Goal: Task Accomplishment & Management: Manage account settings

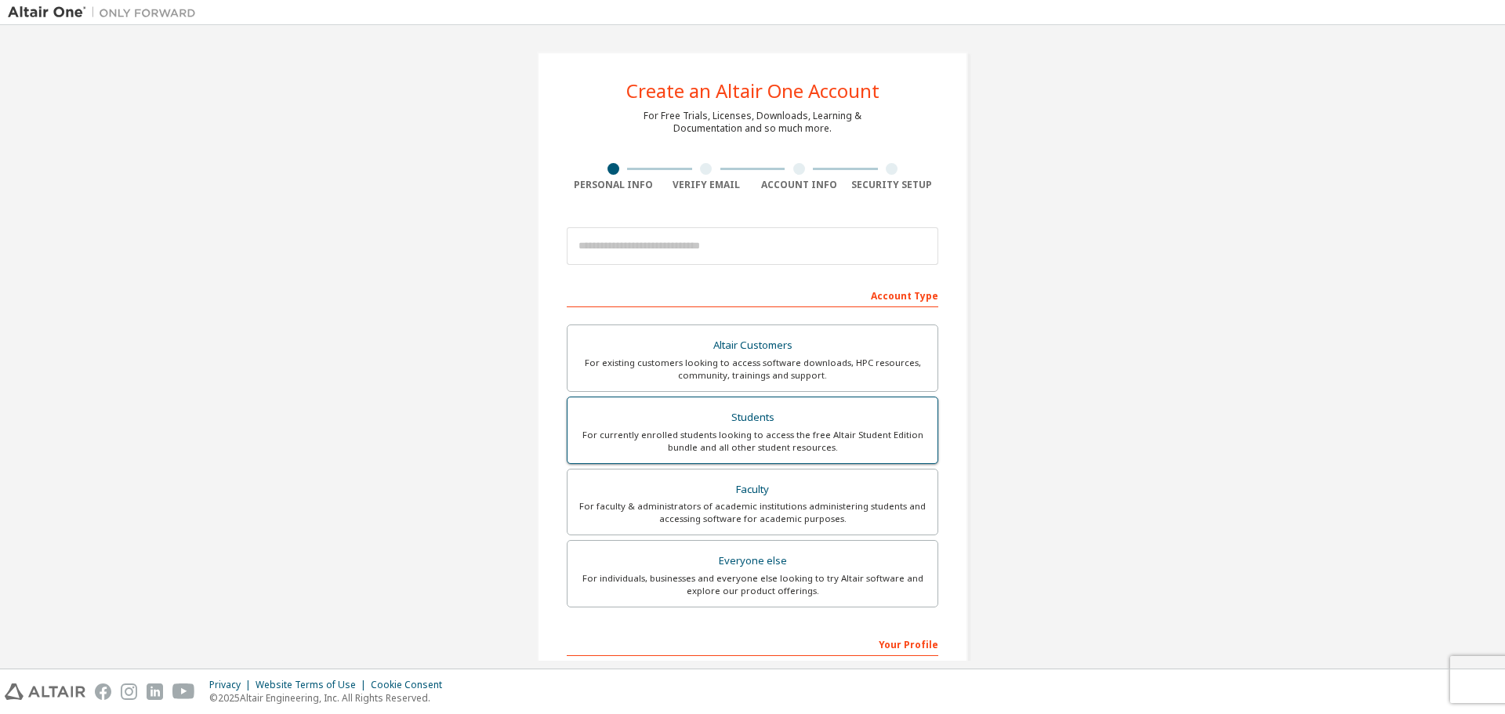
drag, startPoint x: 800, startPoint y: 438, endPoint x: 792, endPoint y: 439, distance: 7.9
click at [800, 439] on div "For currently enrolled students looking to access the free Altair Student Editi…" at bounding box center [752, 441] width 351 height 25
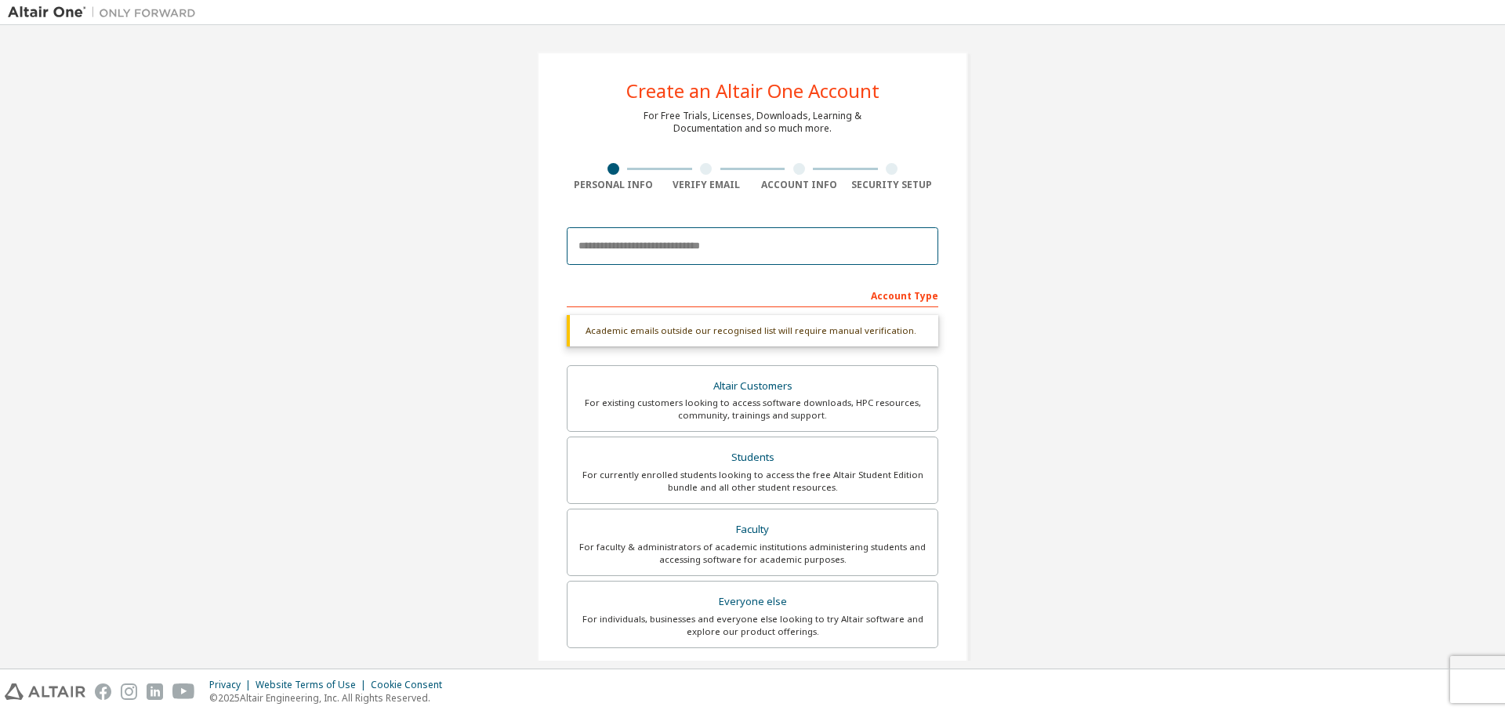
drag, startPoint x: 666, startPoint y: 241, endPoint x: 669, endPoint y: 252, distance: 12.2
click at [666, 242] on input "email" at bounding box center [753, 246] width 372 height 38
type input "**********"
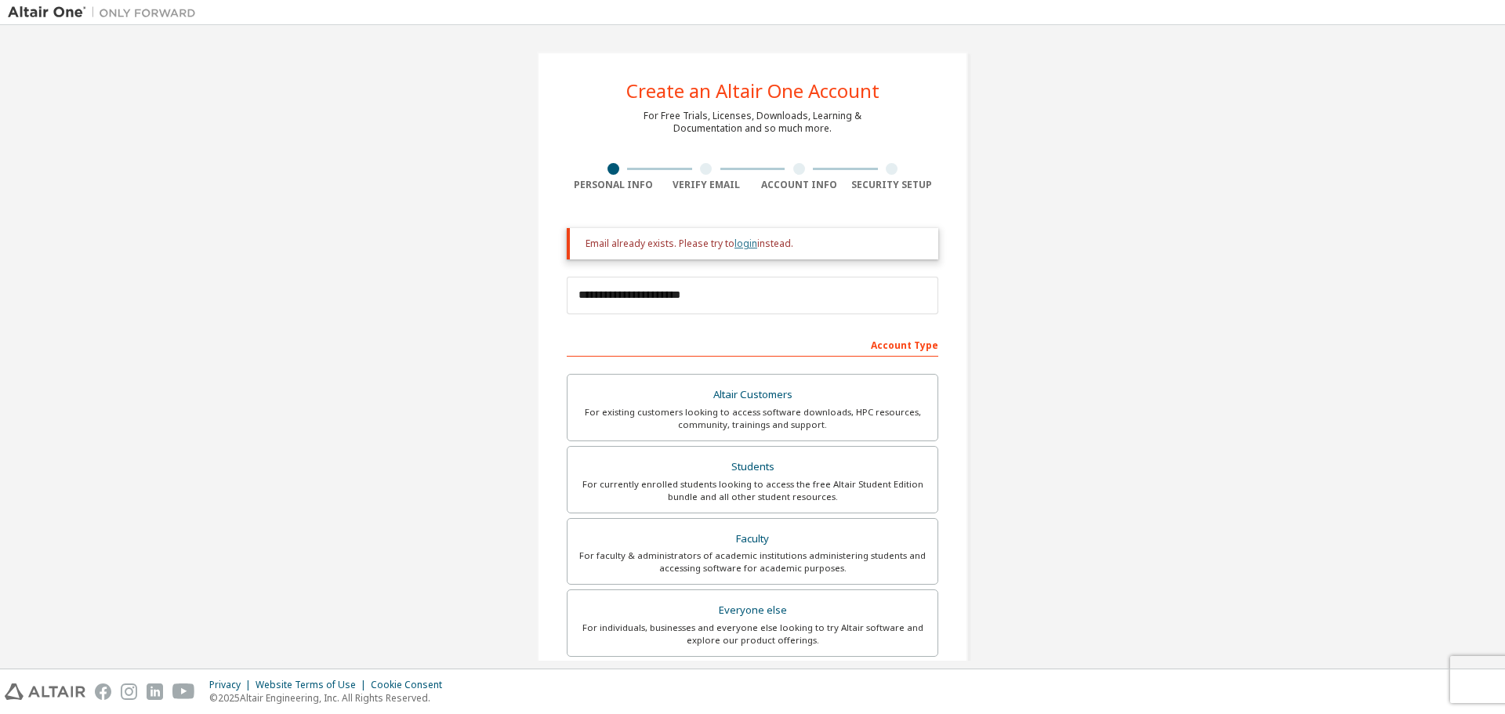
click at [741, 245] on link "login" at bounding box center [746, 243] width 23 height 13
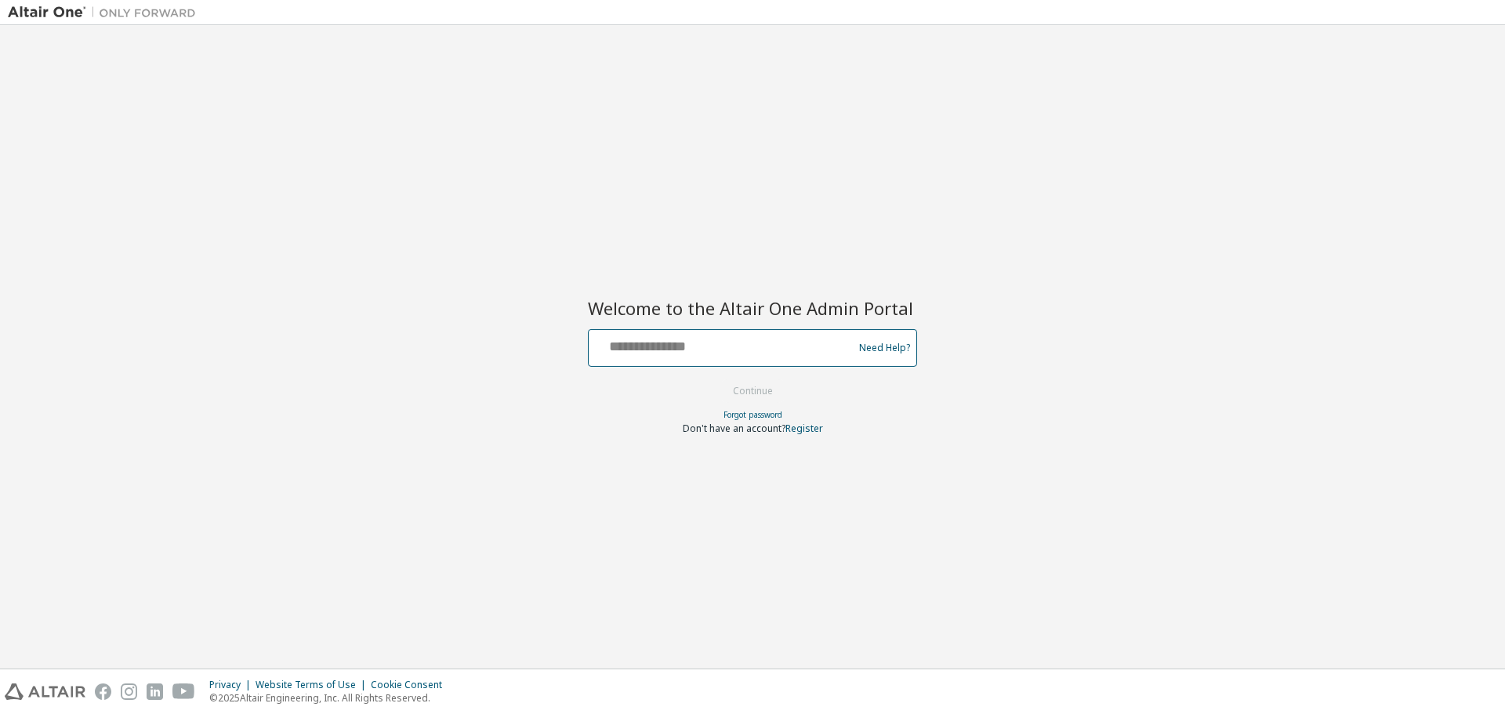
click at [706, 341] on input "text" at bounding box center [723, 344] width 256 height 23
type input "**********"
click at [717, 379] on button "Continue" at bounding box center [753, 391] width 73 height 24
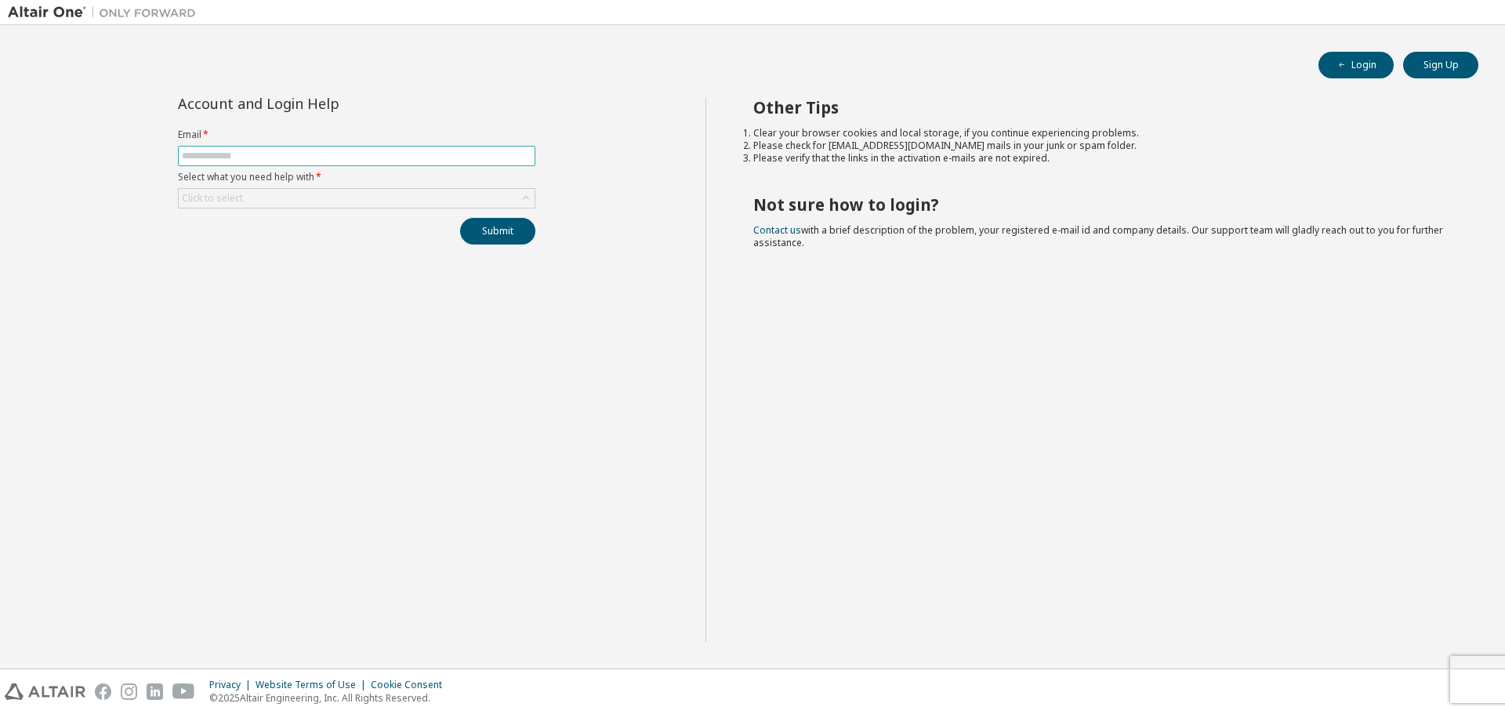
click at [298, 161] on input "text" at bounding box center [357, 156] width 350 height 13
click at [319, 194] on div "Click to select" at bounding box center [357, 198] width 356 height 19
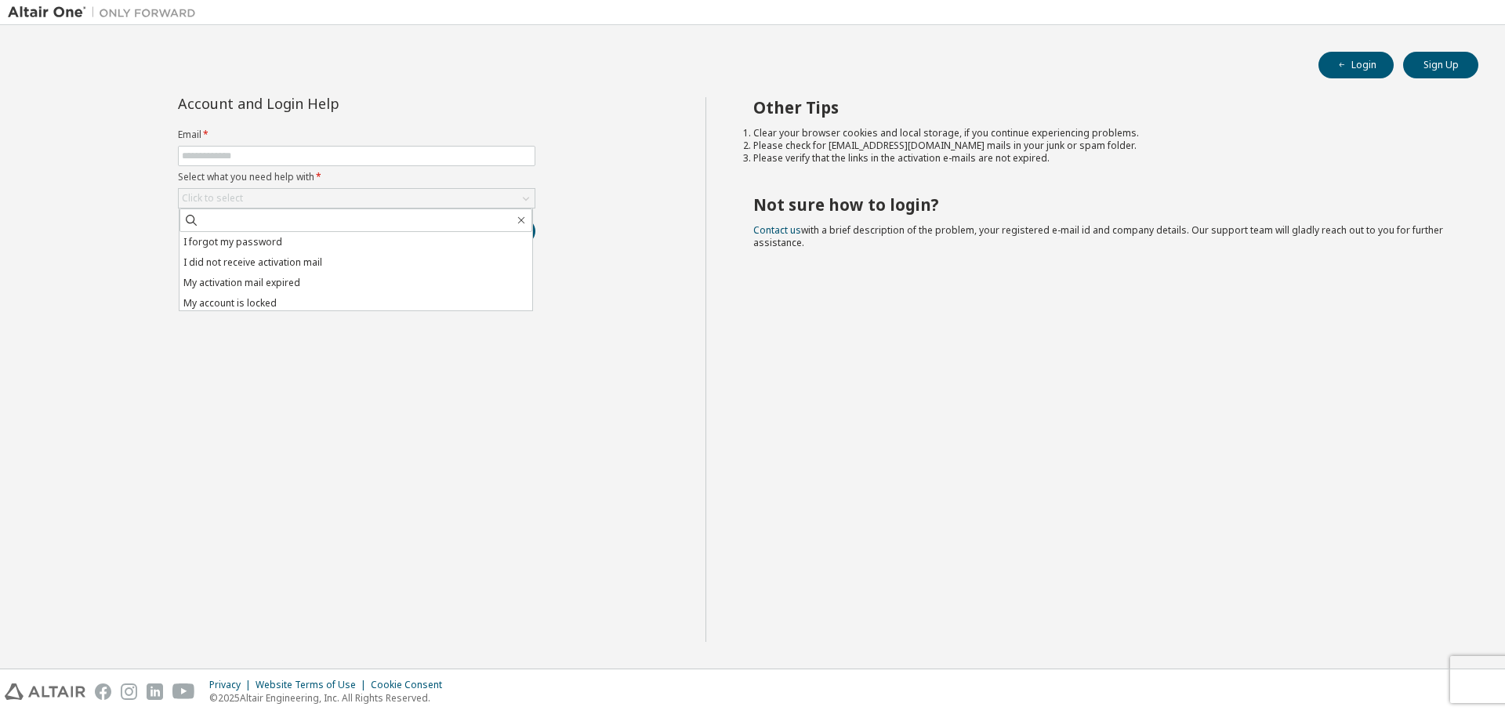
drag, startPoint x: 303, startPoint y: 241, endPoint x: 289, endPoint y: 220, distance: 26.1
click at [301, 242] on li "I forgot my password" at bounding box center [356, 242] width 353 height 20
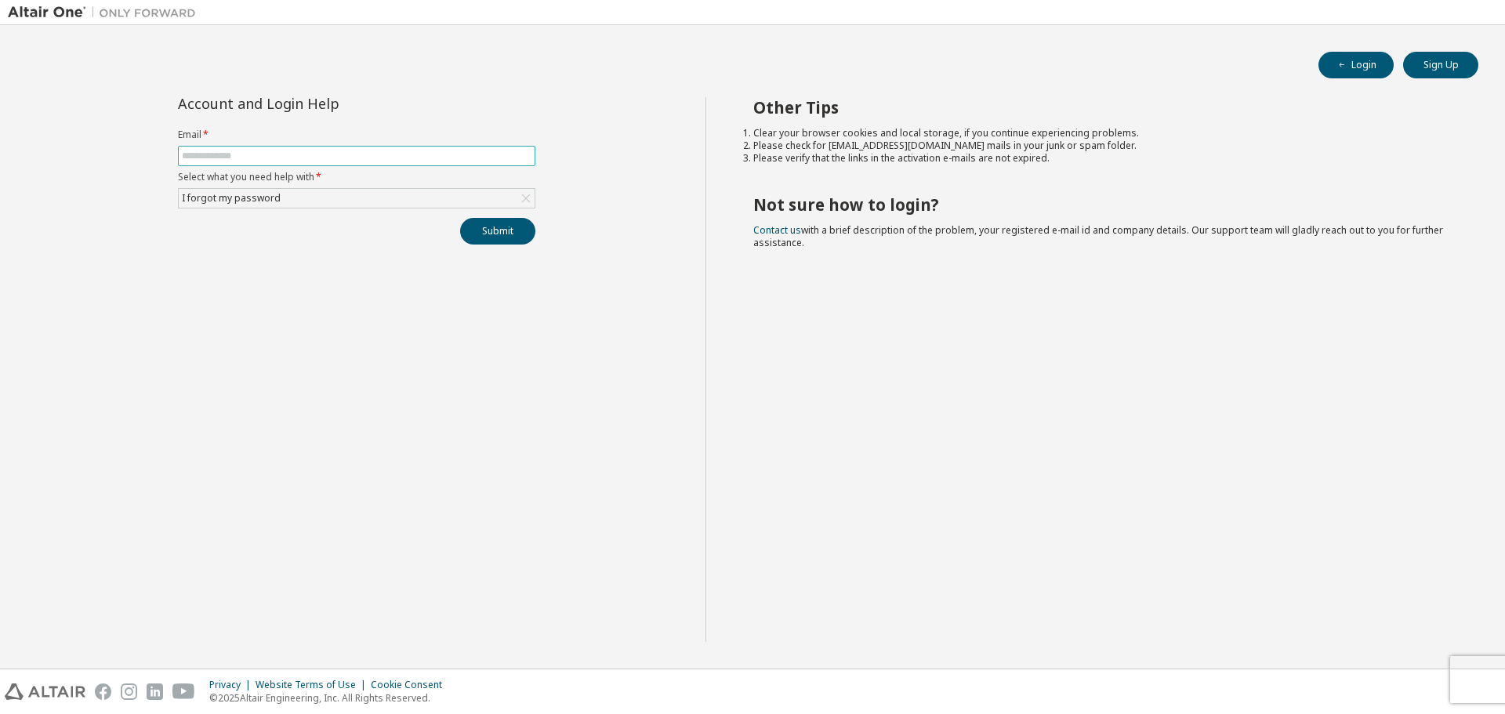
click at [280, 164] on span at bounding box center [357, 156] width 358 height 20
click at [285, 150] on input "text" at bounding box center [357, 156] width 350 height 13
type input "**********"
click at [460, 218] on button "Submit" at bounding box center [497, 231] width 75 height 27
